Goal: Task Accomplishment & Management: Use online tool/utility

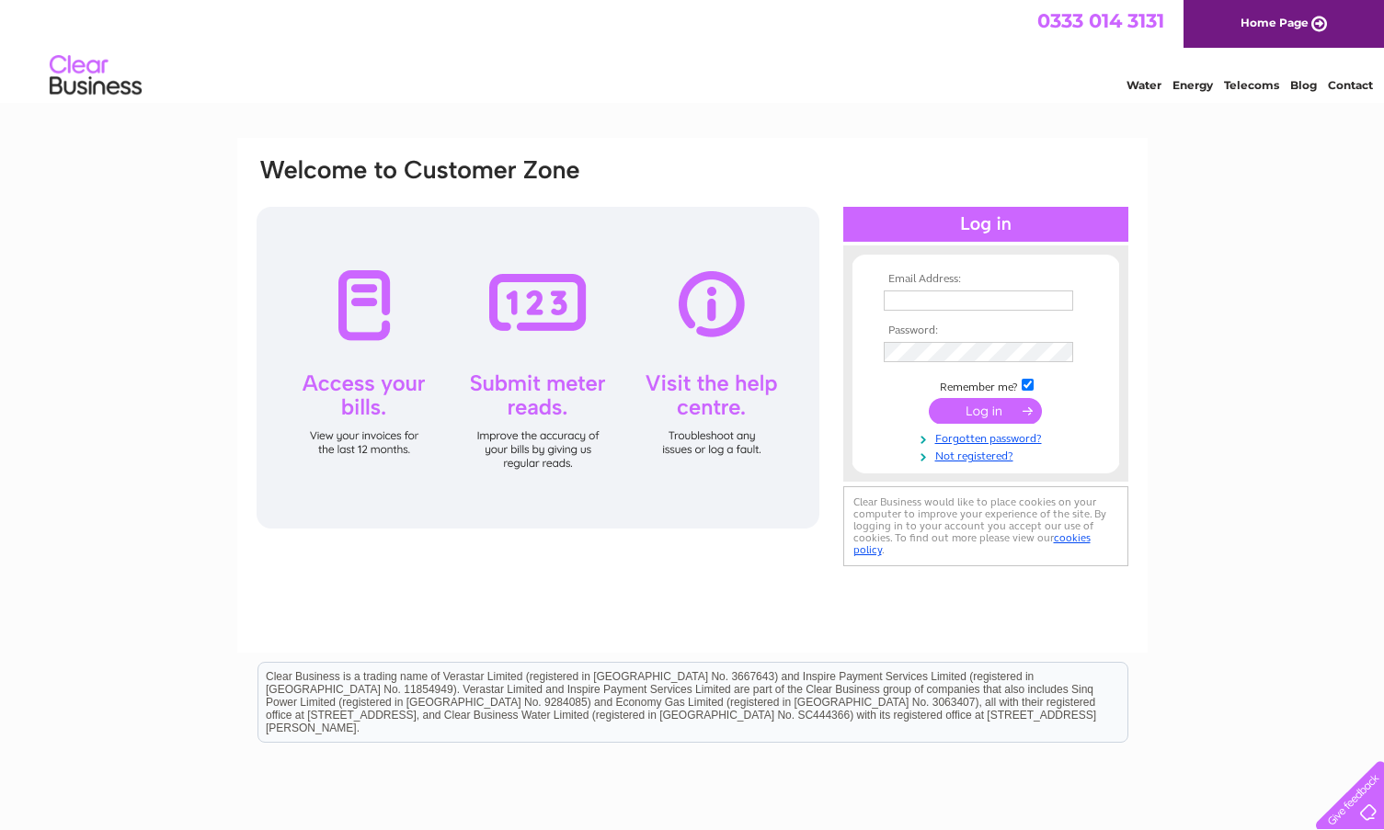
type input "caroline@rmcdoubleglazing.com"
click at [949, 414] on input "submit" at bounding box center [985, 411] width 113 height 26
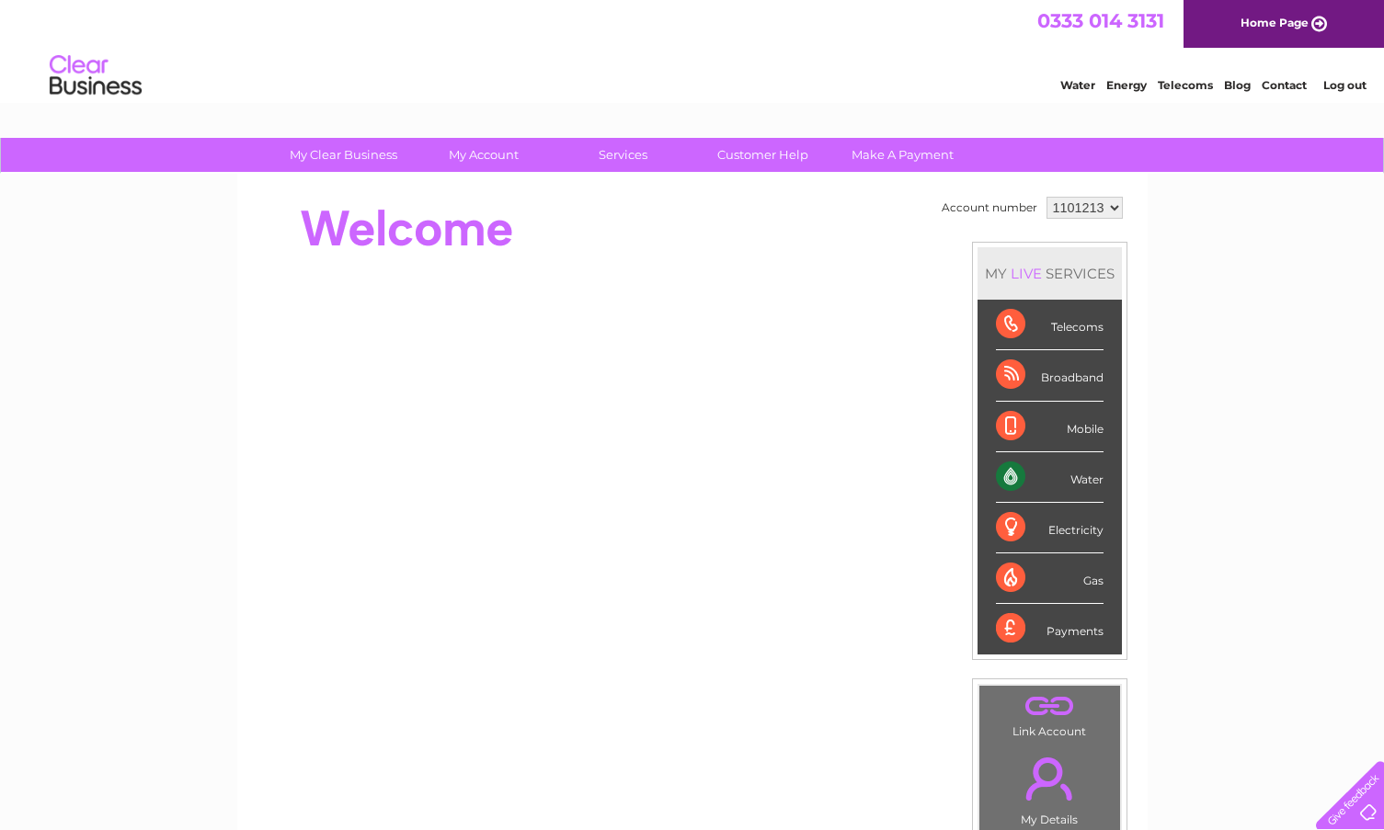
click at [1047, 476] on div "Water" at bounding box center [1050, 477] width 108 height 51
click at [1011, 475] on div "Water" at bounding box center [1050, 477] width 108 height 51
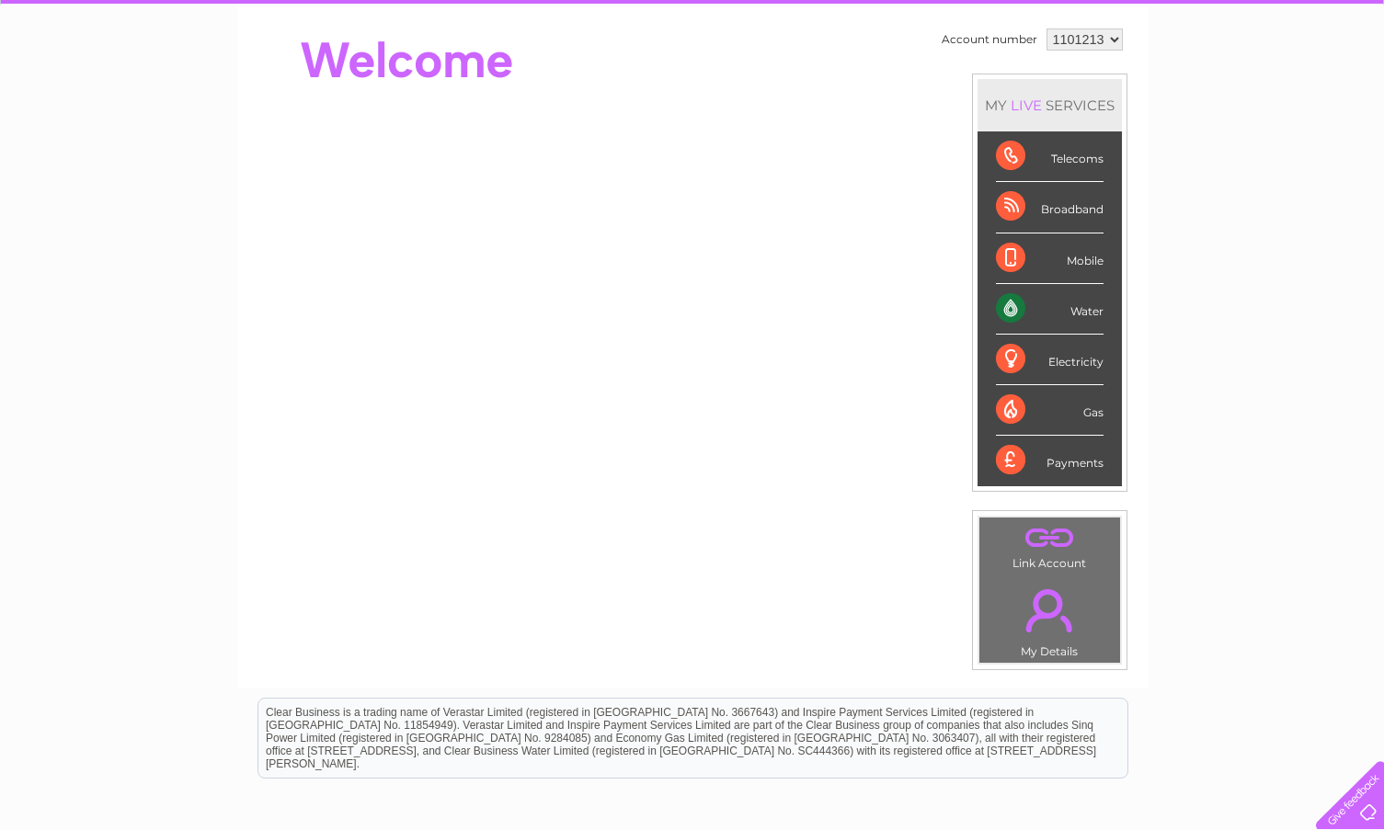
scroll to position [166, 0]
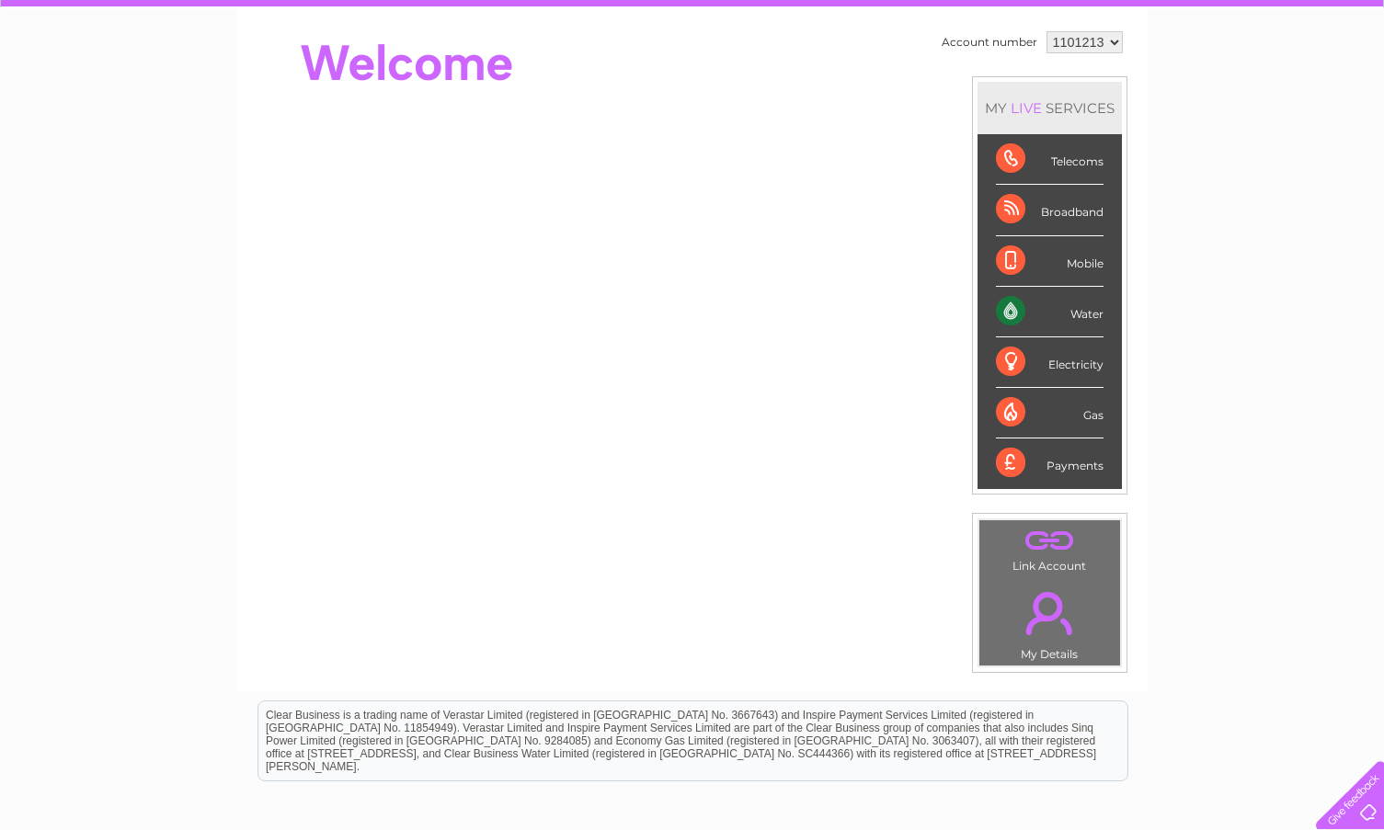
click at [1010, 313] on div "Water" at bounding box center [1050, 312] width 108 height 51
click at [1066, 314] on div "Water" at bounding box center [1050, 312] width 108 height 51
click at [1003, 462] on div "Payments" at bounding box center [1050, 464] width 108 height 50
click at [1002, 309] on div "Water" at bounding box center [1050, 312] width 108 height 51
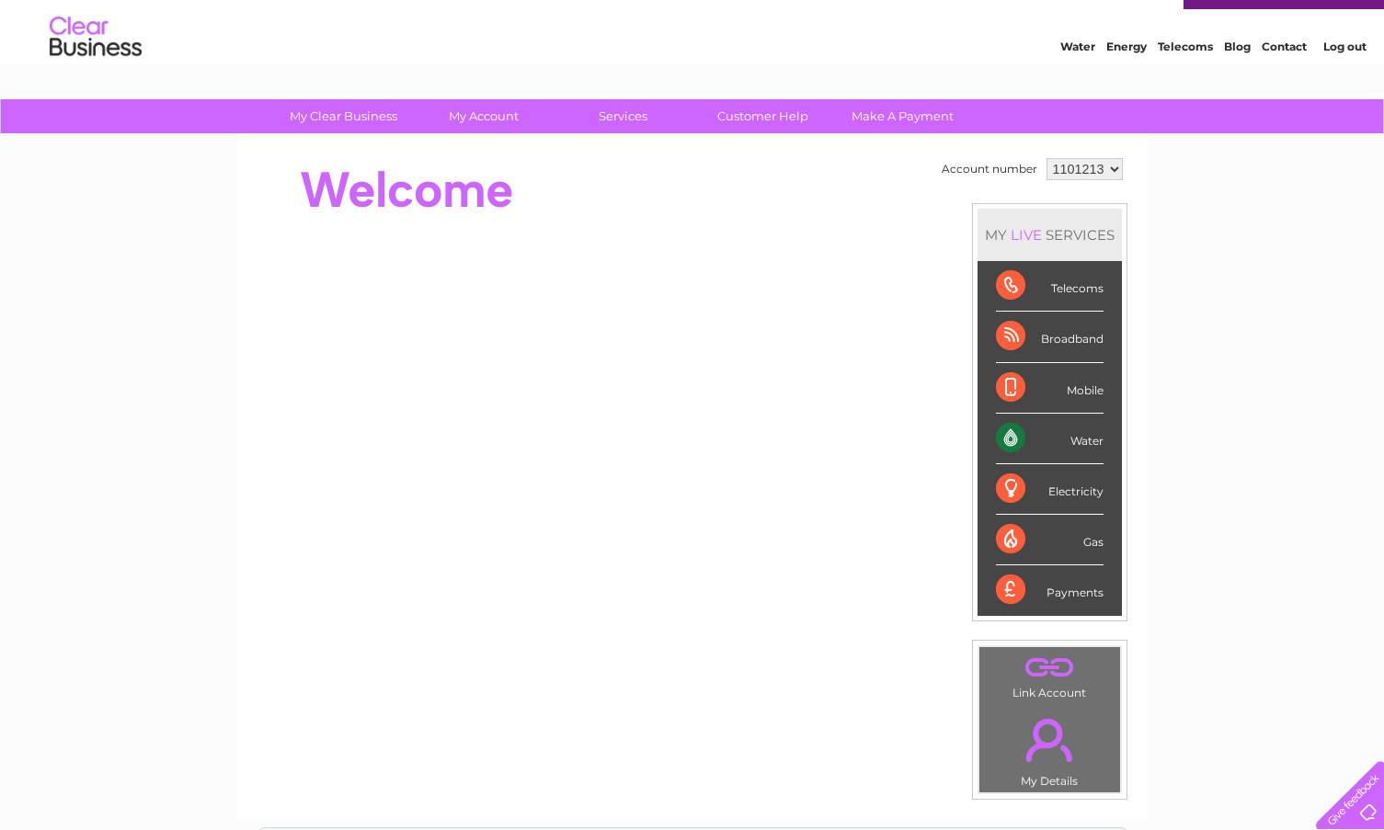
scroll to position [0, 0]
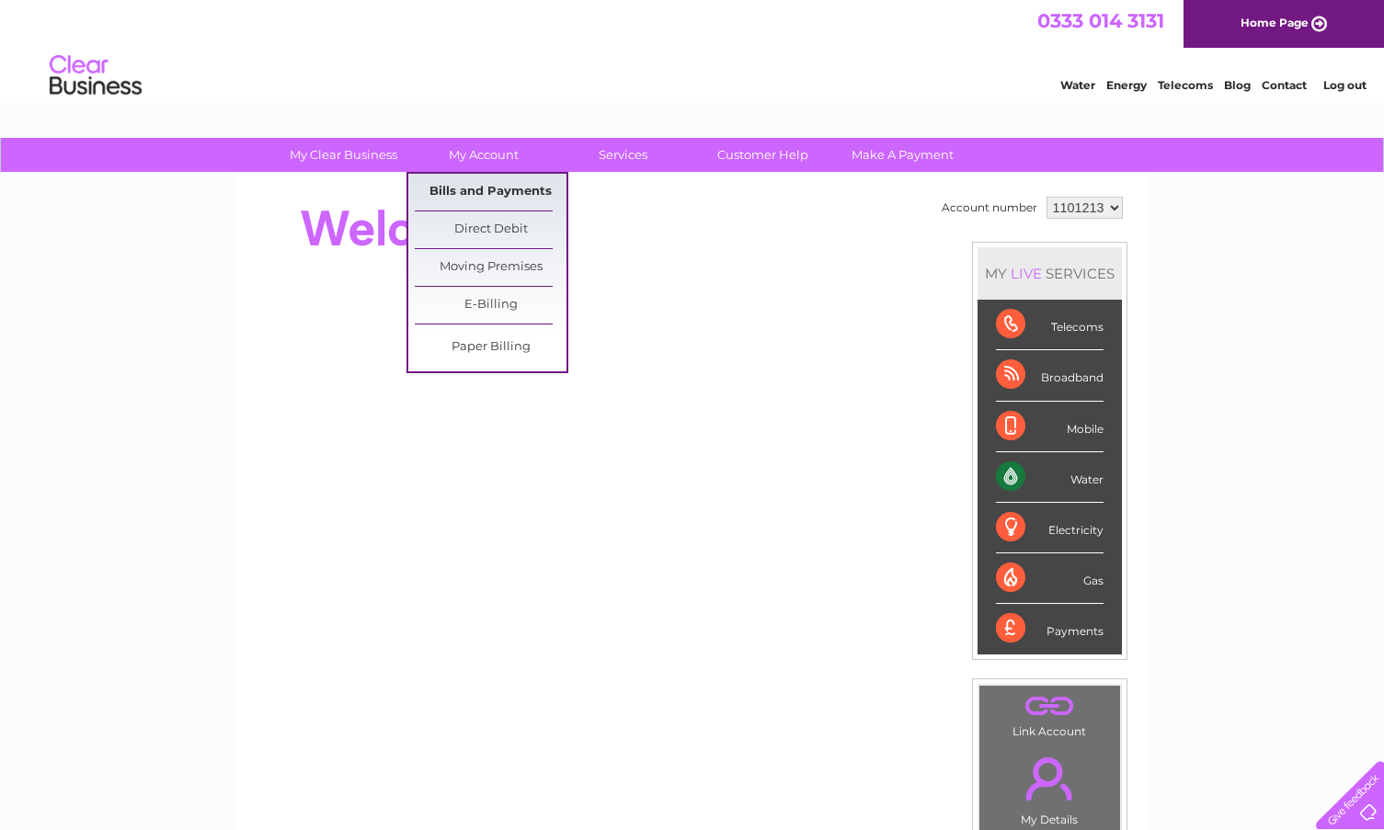
click at [467, 192] on link "Bills and Payments" at bounding box center [491, 192] width 152 height 37
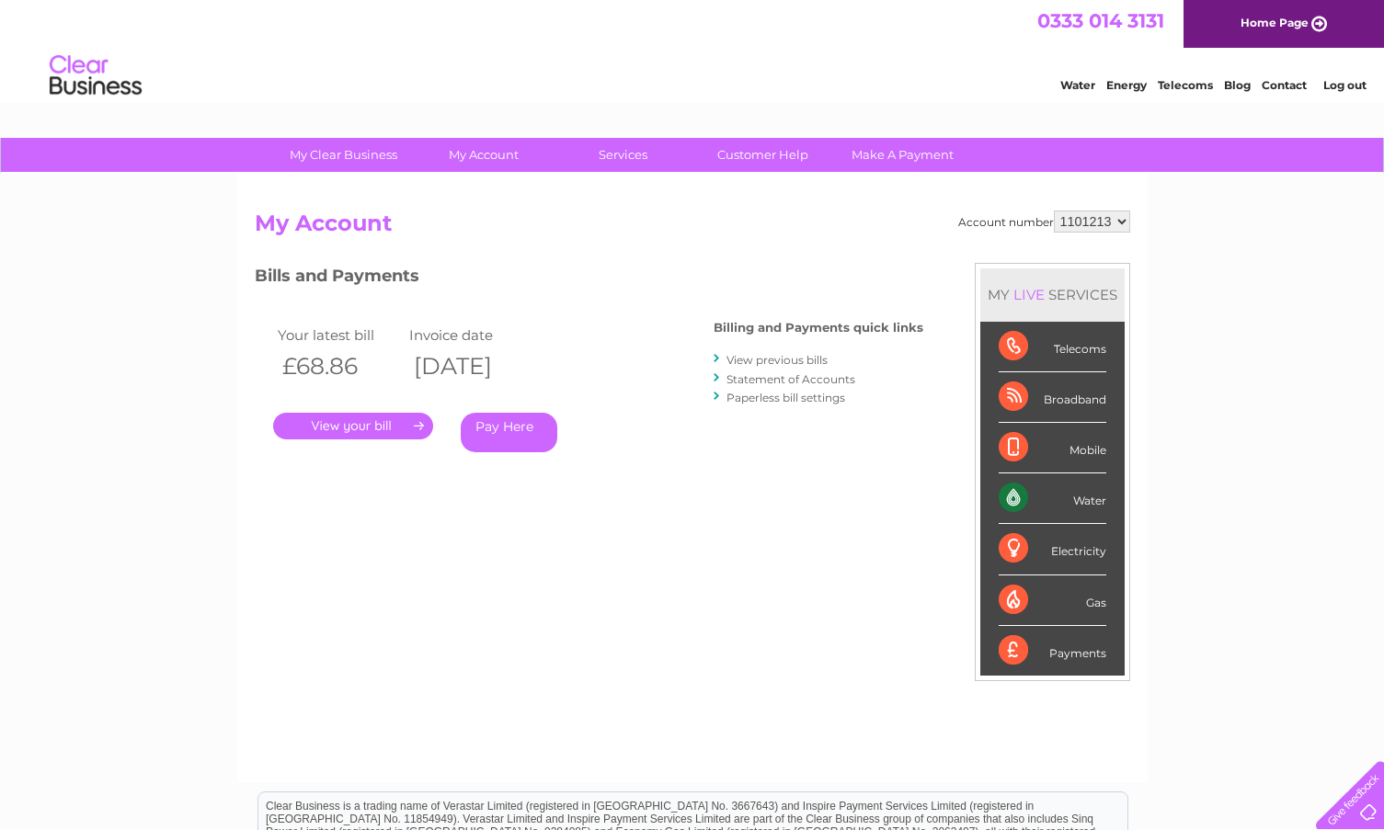
click at [392, 430] on link "." at bounding box center [353, 426] width 160 height 27
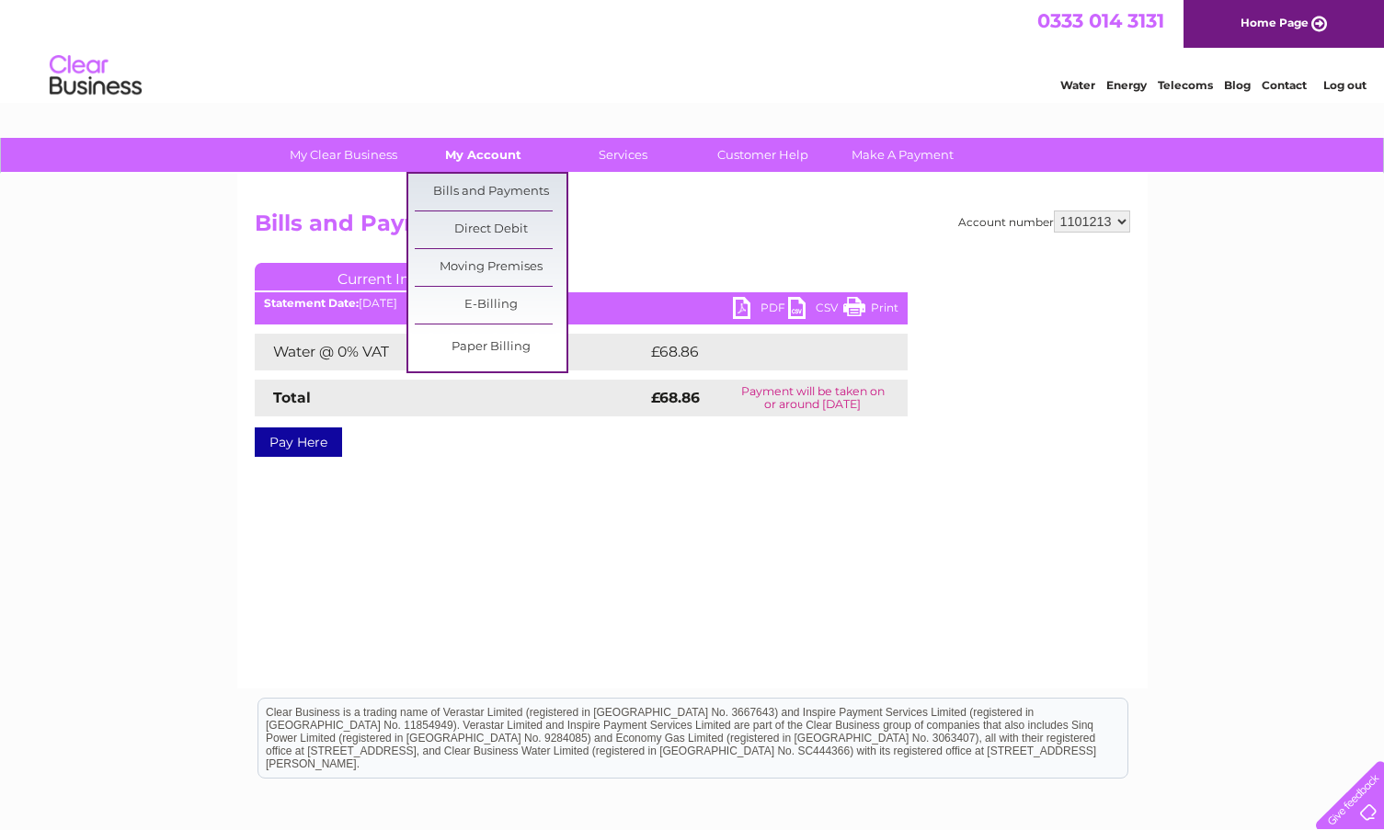
click at [470, 154] on link "My Account" at bounding box center [483, 155] width 152 height 34
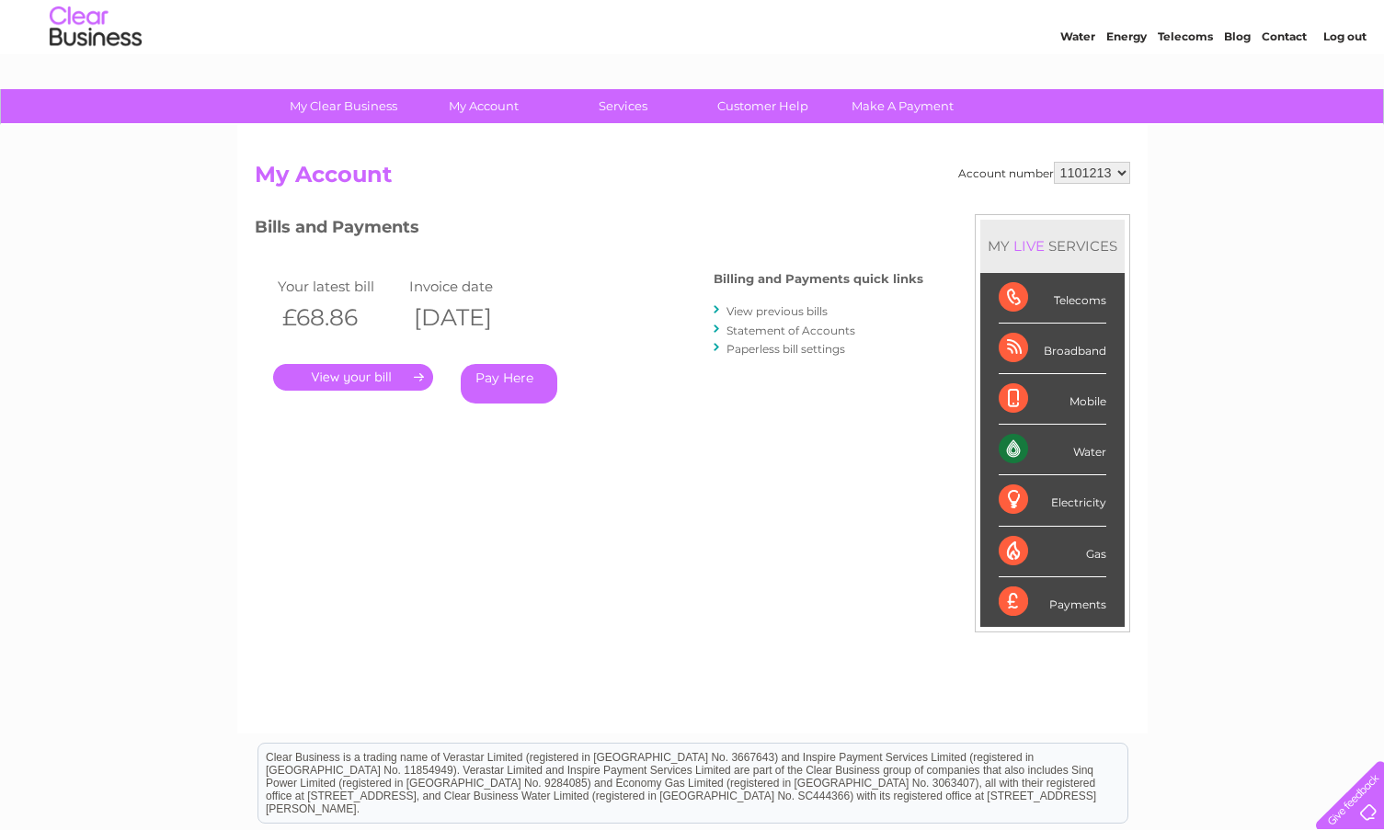
scroll to position [19, 0]
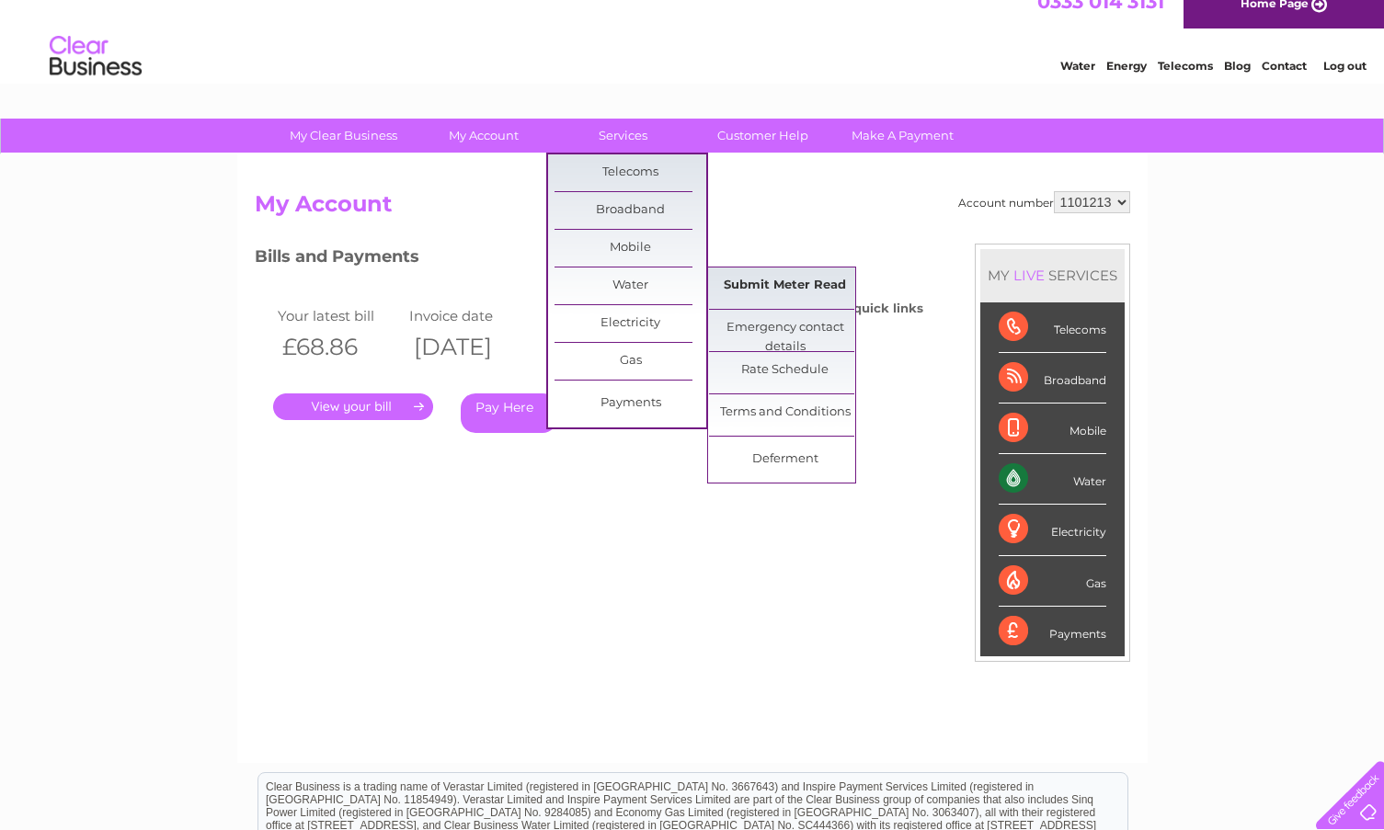
click at [750, 291] on link "Submit Meter Read" at bounding box center [785, 286] width 152 height 37
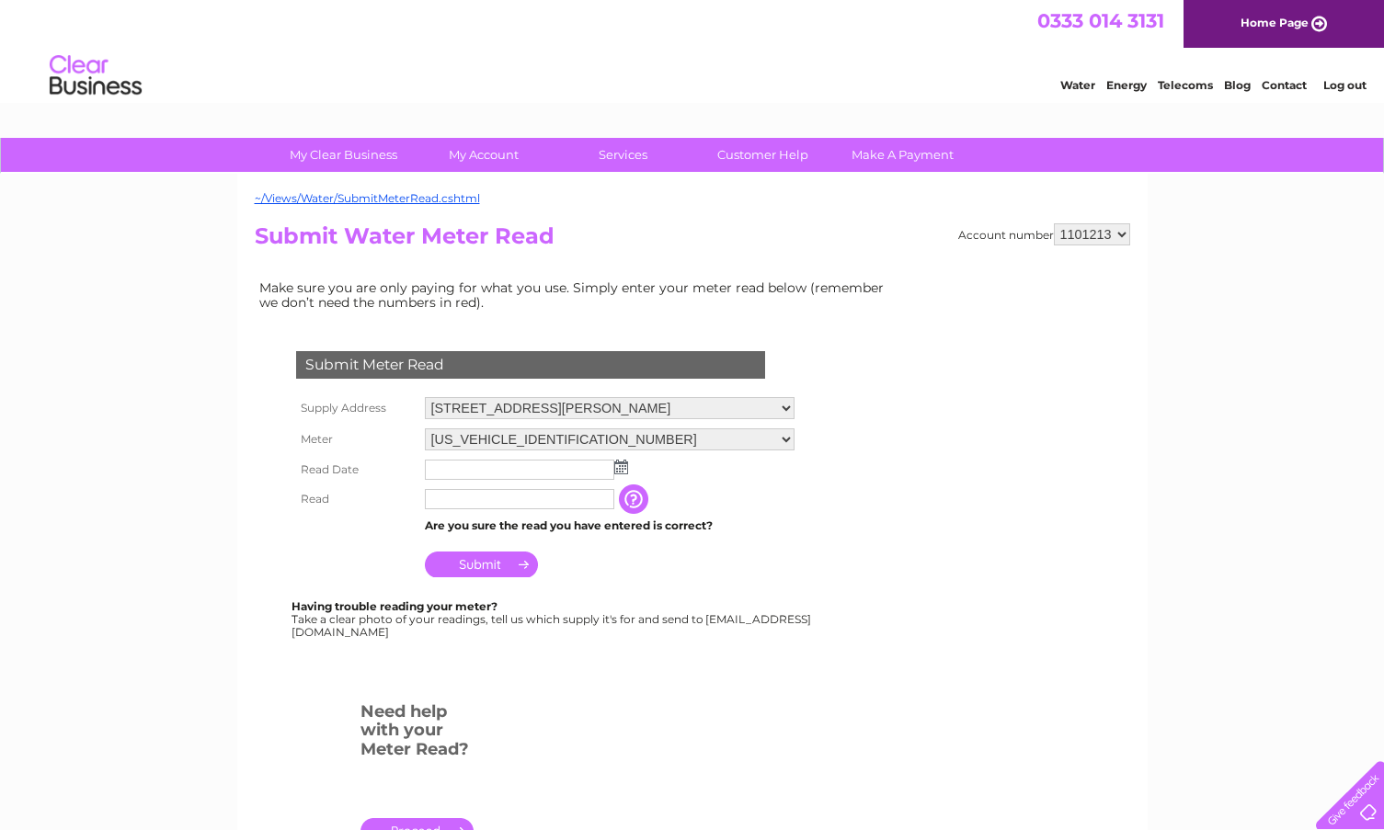
click at [620, 470] on img at bounding box center [621, 467] width 14 height 15
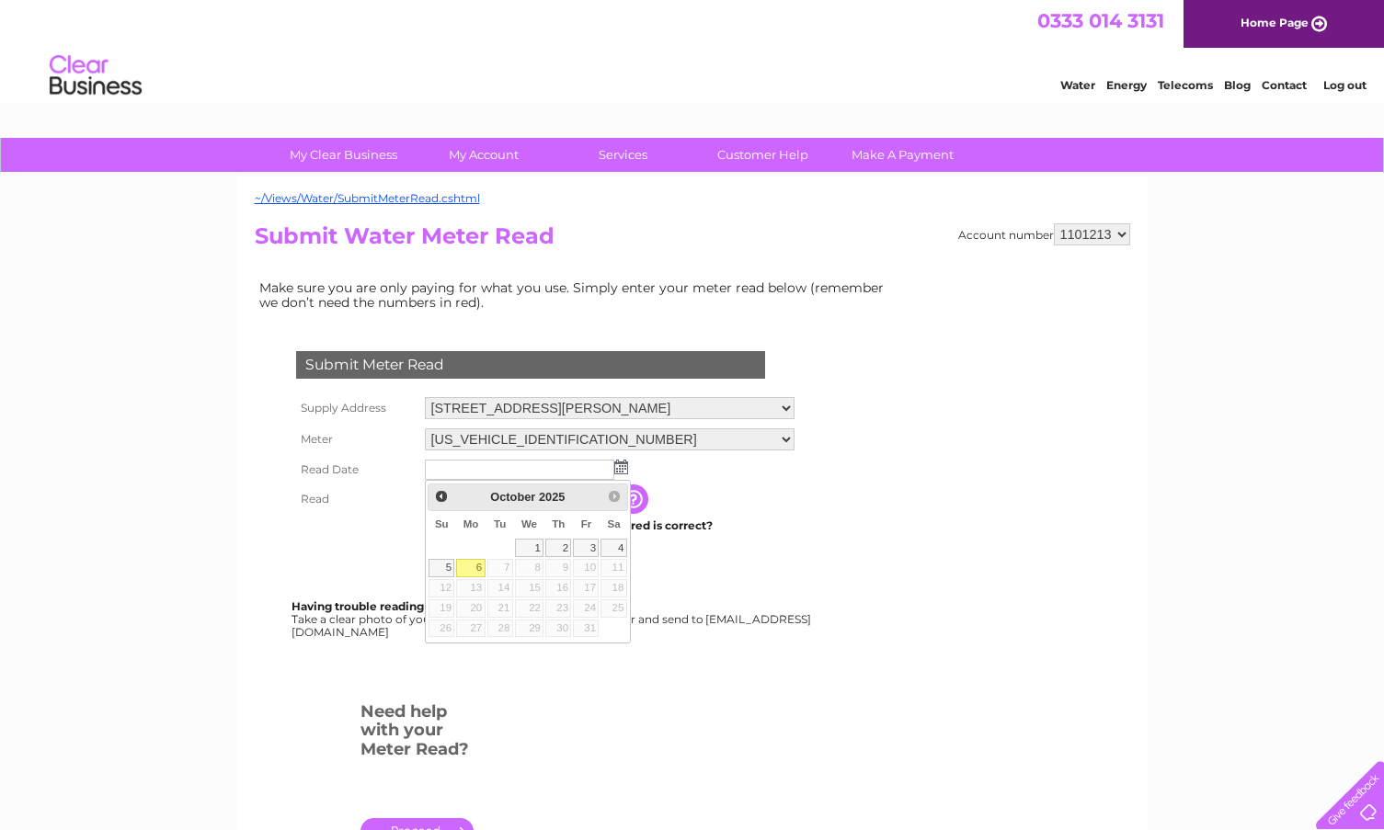
click at [470, 571] on link "6" at bounding box center [470, 568] width 29 height 18
type input "2025/10/06"
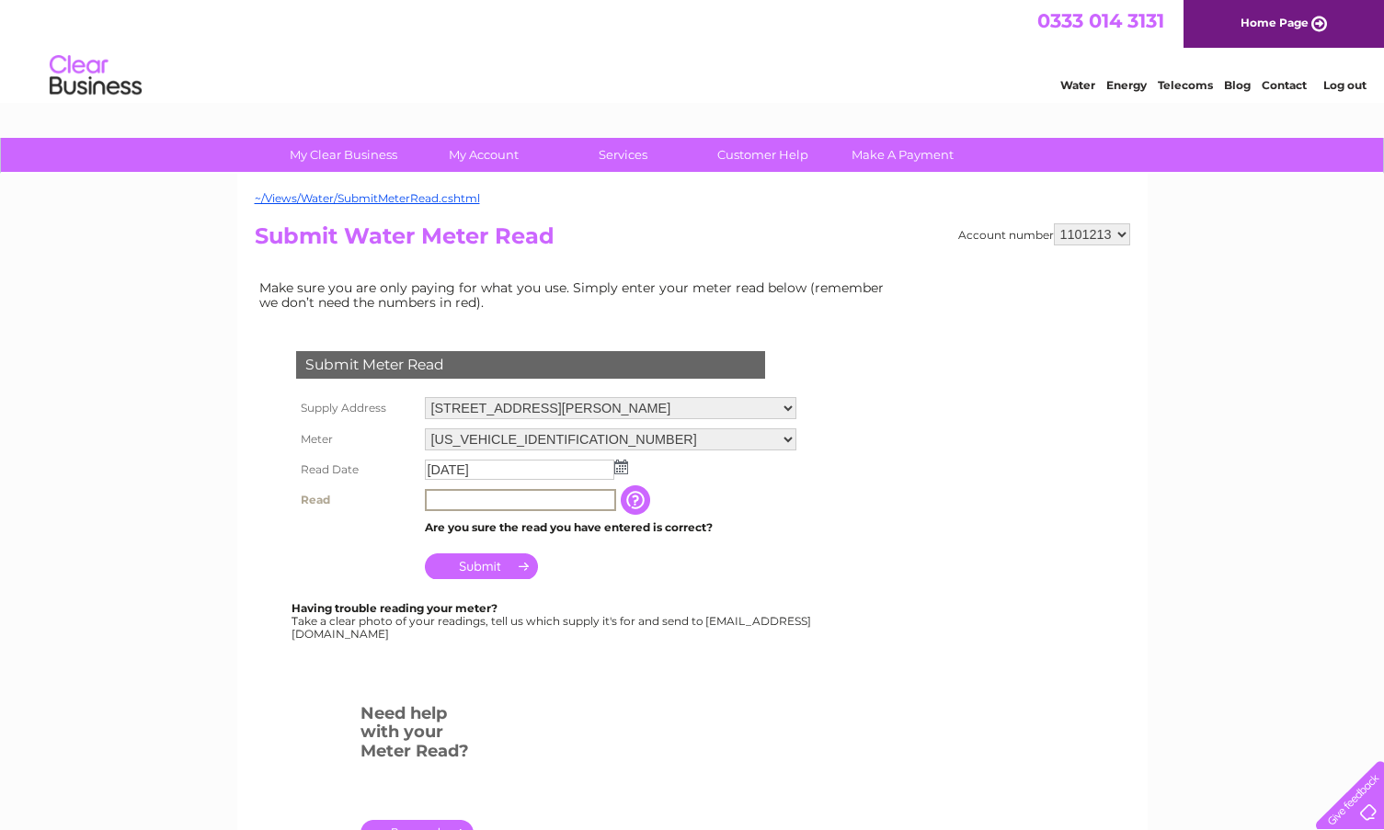
click at [455, 500] on input "text" at bounding box center [520, 500] width 191 height 22
click at [647, 501] on input "button" at bounding box center [637, 500] width 33 height 29
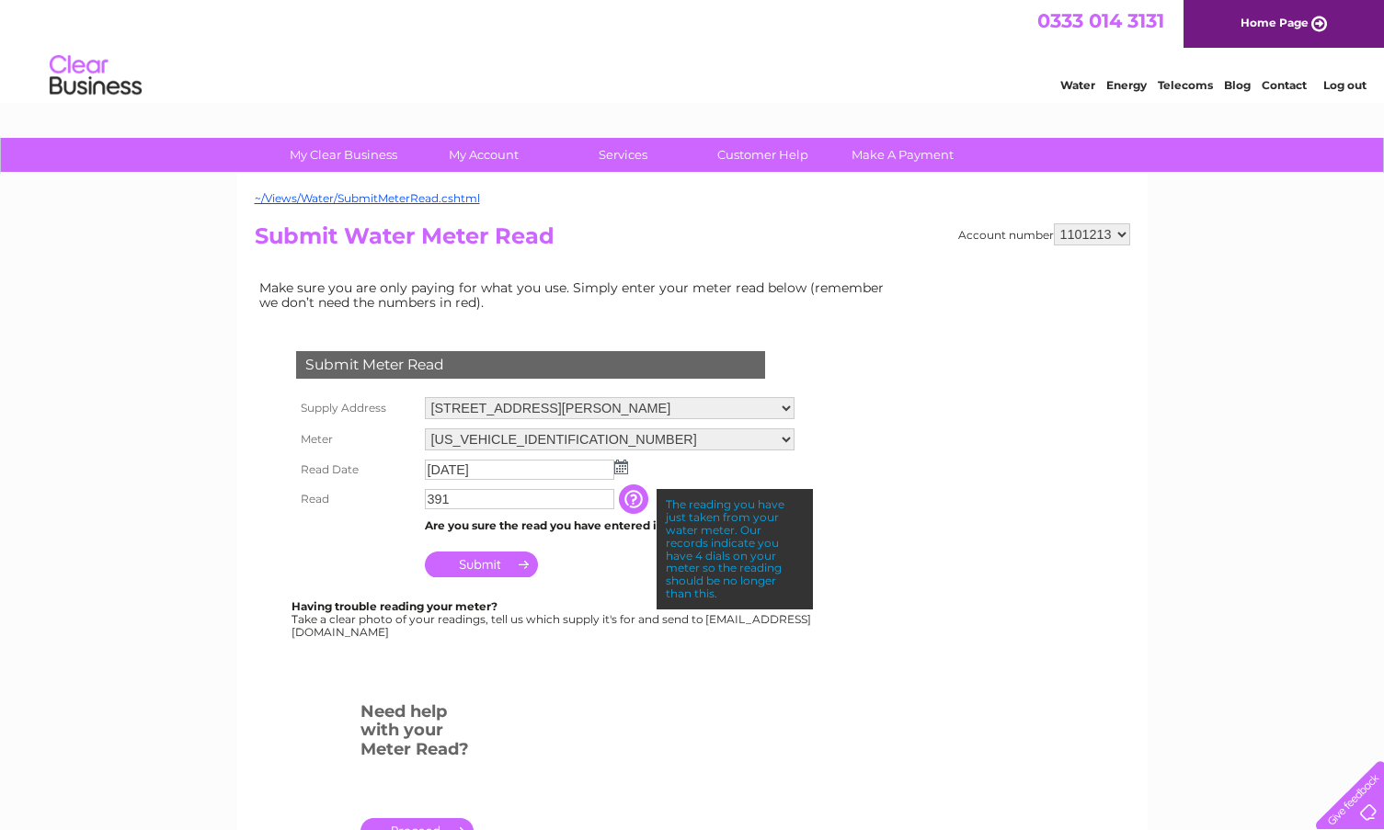
click at [427, 499] on input "391" at bounding box center [519, 499] width 189 height 20
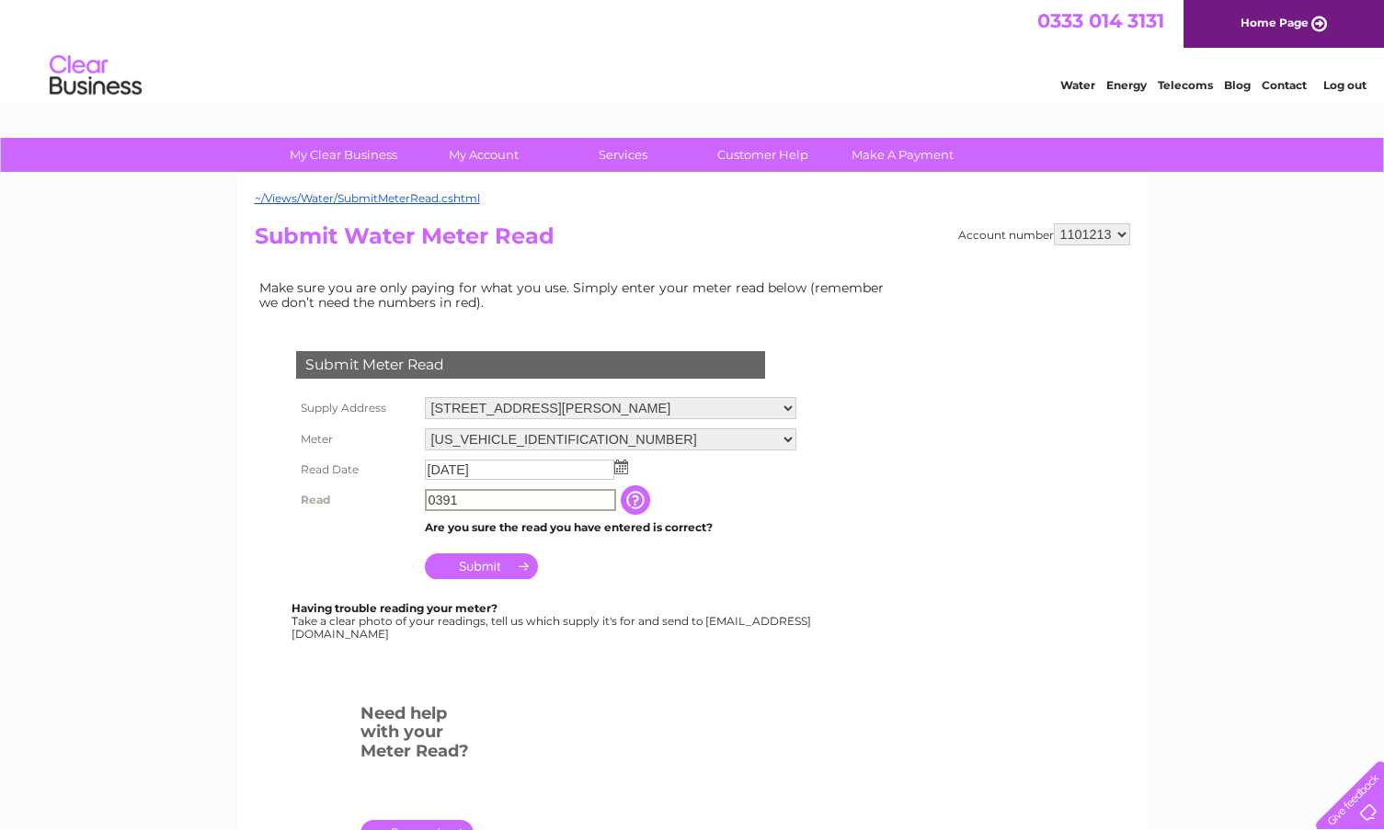
type input "0391"
click at [483, 575] on input "Submit" at bounding box center [481, 565] width 113 height 26
